Goal: Obtain resource: Obtain resource

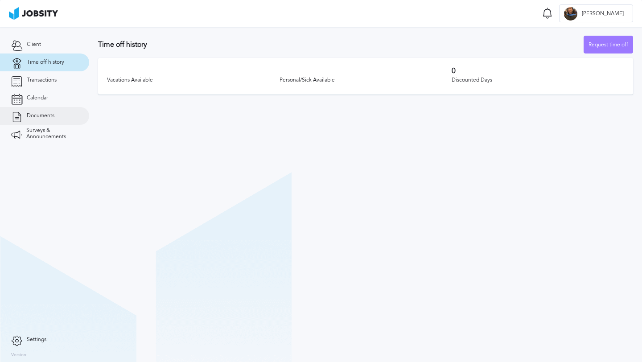
click at [40, 113] on span "Documents" at bounding box center [41, 116] width 28 height 6
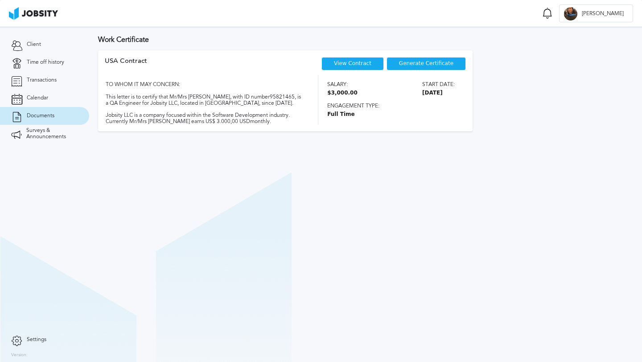
click at [414, 68] on div "Generate Certificate" at bounding box center [426, 63] width 79 height 13
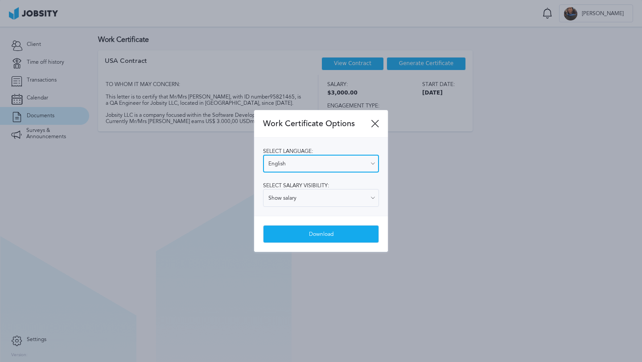
click at [306, 166] on input "English" at bounding box center [321, 164] width 116 height 18
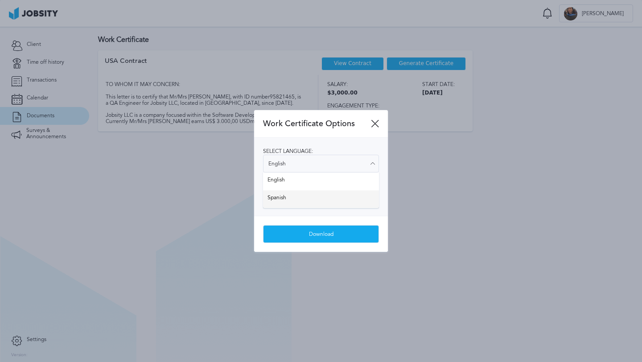
type input "Spanish"
click at [295, 194] on div "Select language: Spanish English Spanish Select salary visibility: Show salary …" at bounding box center [321, 177] width 134 height 78
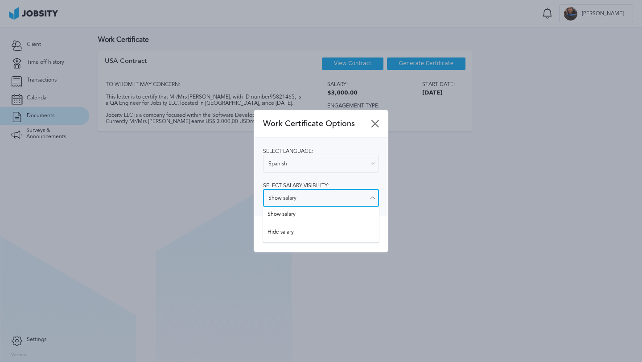
click at [295, 194] on input "Show salary" at bounding box center [321, 198] width 116 height 18
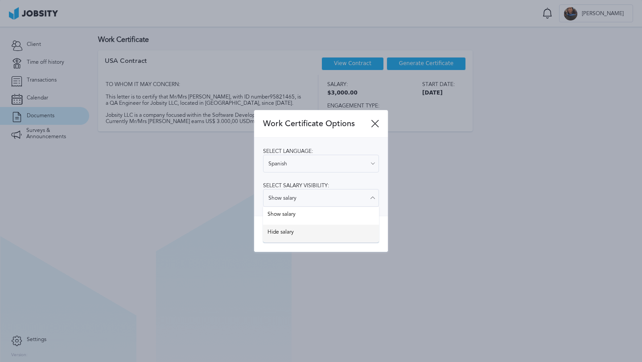
type input "Hide salary"
click at [284, 232] on div "Work Certificate Options Select language: Spanish English Spanish Select salary…" at bounding box center [321, 181] width 134 height 142
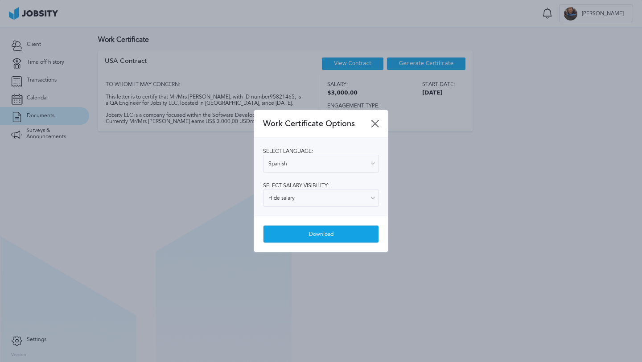
click at [299, 235] on div "Download" at bounding box center [321, 235] width 115 height 18
